Goal: Task Accomplishment & Management: Manage account settings

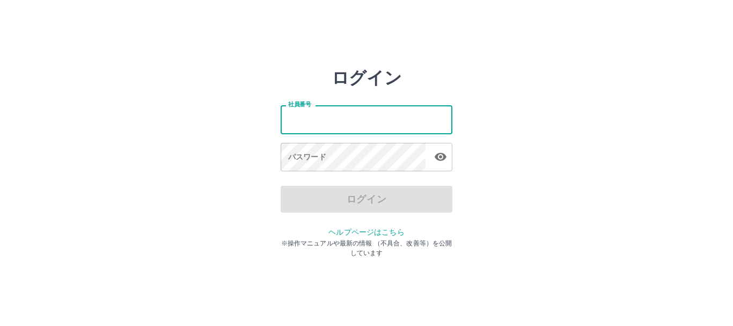
click at [306, 123] on input "社員番号" at bounding box center [367, 119] width 172 height 28
type input "*******"
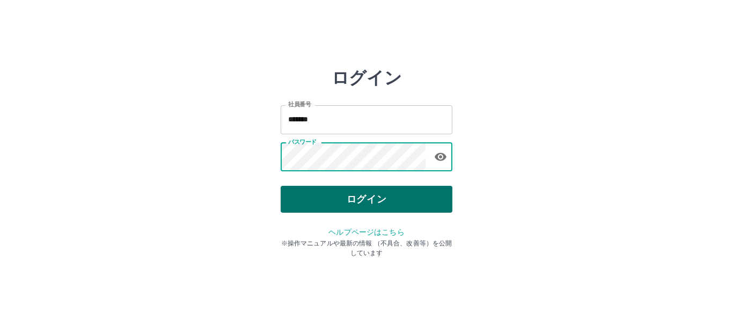
click at [306, 195] on button "ログイン" at bounding box center [367, 199] width 172 height 27
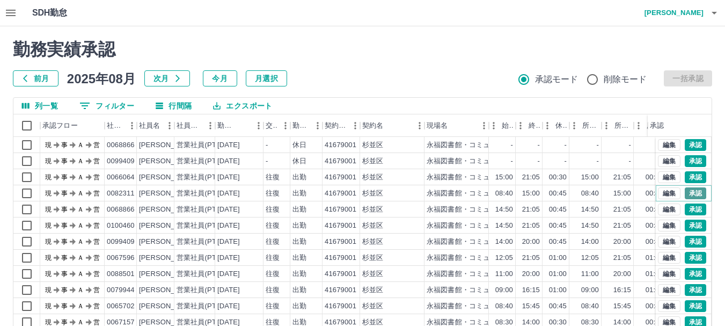
click at [687, 193] on button "承認" at bounding box center [695, 193] width 21 height 12
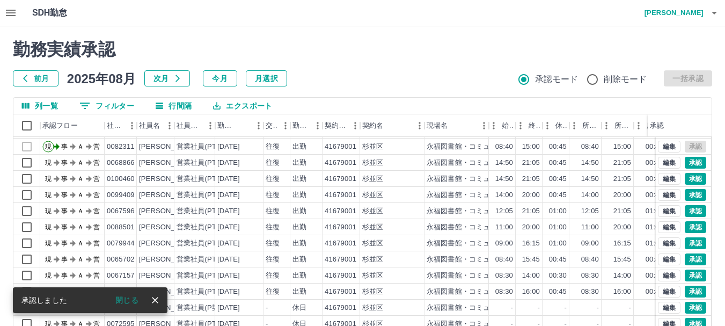
scroll to position [55, 0]
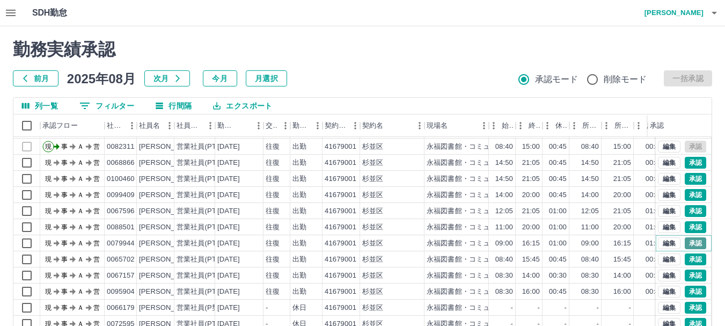
click at [688, 237] on button "承認" at bounding box center [695, 243] width 21 height 12
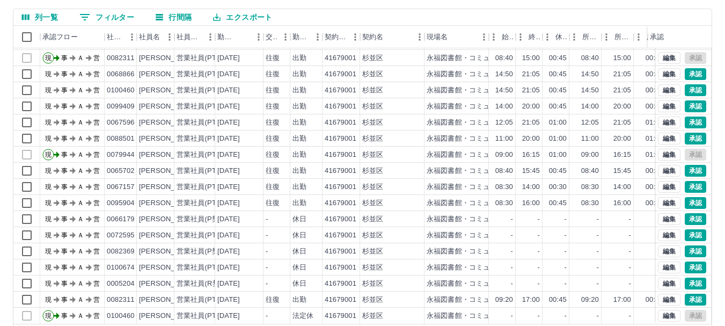
scroll to position [107, 0]
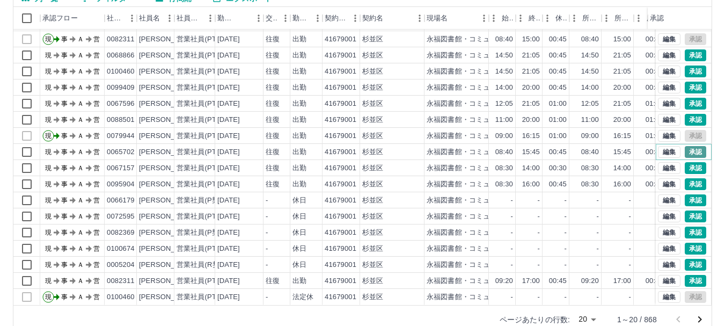
click at [687, 146] on button "承認" at bounding box center [695, 152] width 21 height 12
click at [687, 210] on button "承認" at bounding box center [695, 216] width 21 height 12
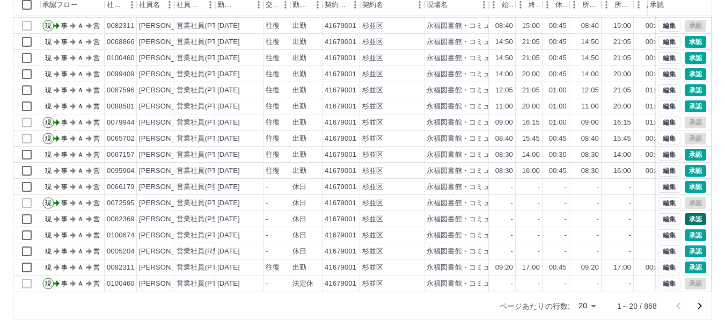
scroll to position [128, 0]
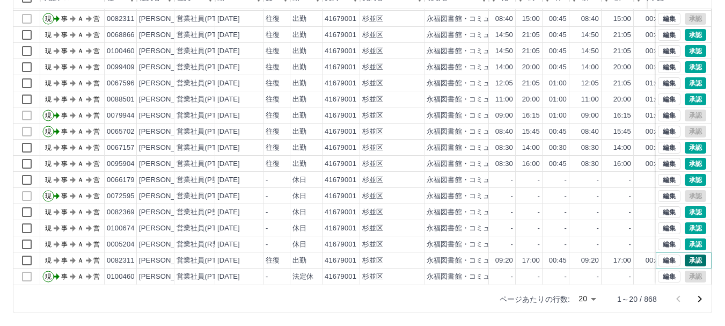
click at [687, 254] on button "承認" at bounding box center [695, 260] width 21 height 12
click at [698, 297] on icon "次のページへ" at bounding box center [700, 299] width 13 height 13
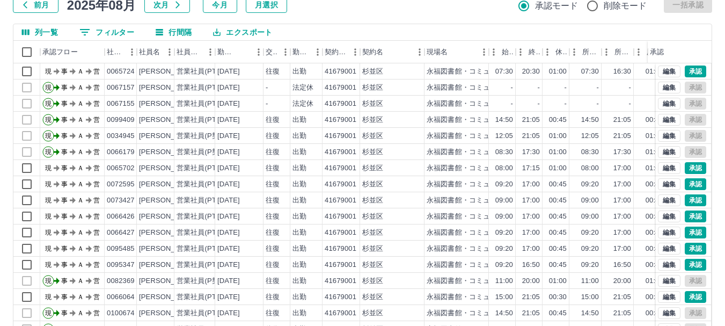
scroll to position [76, 0]
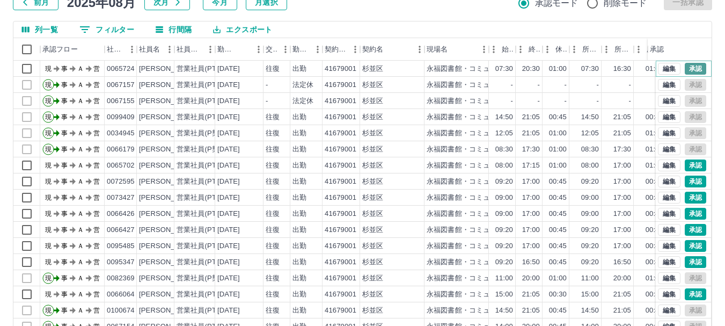
click at [689, 67] on button "承認" at bounding box center [695, 69] width 21 height 12
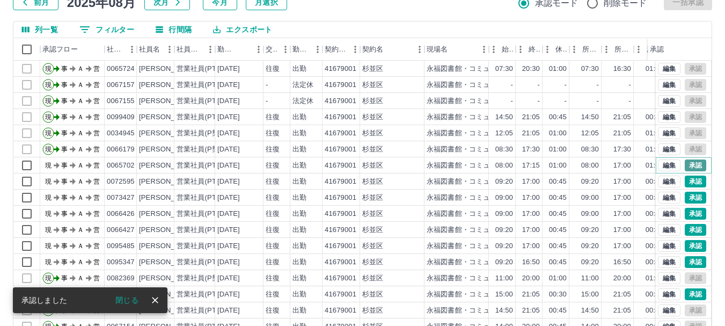
click at [686, 165] on button "承認" at bounding box center [695, 165] width 21 height 12
click at [685, 180] on button "承認" at bounding box center [695, 182] width 21 height 12
